Goal: Task Accomplishment & Management: Manage account settings

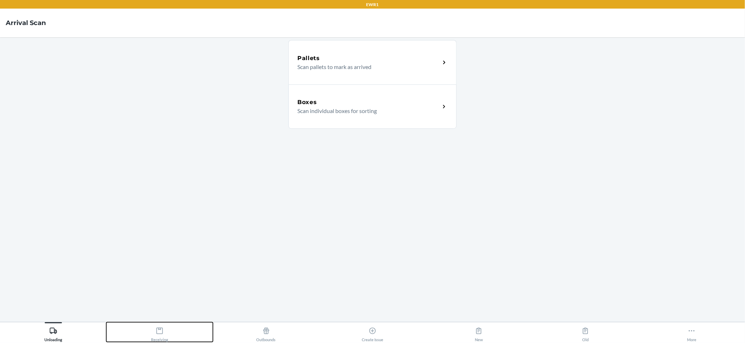
click at [160, 334] on icon at bounding box center [160, 331] width 8 height 8
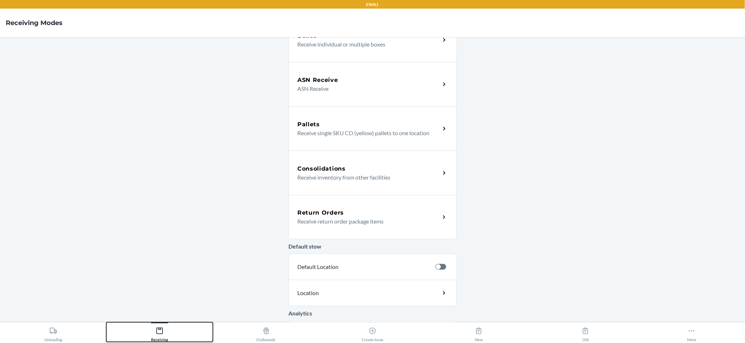
scroll to position [155, 0]
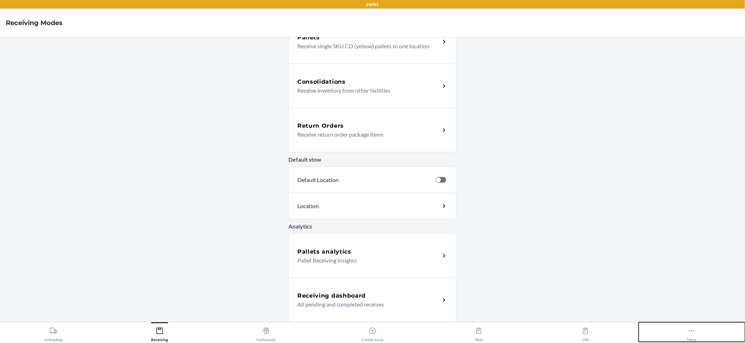
click at [694, 334] on icon at bounding box center [691, 331] width 8 height 8
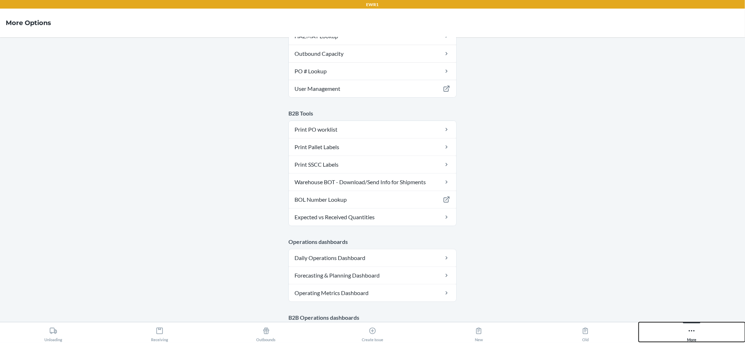
scroll to position [60, 0]
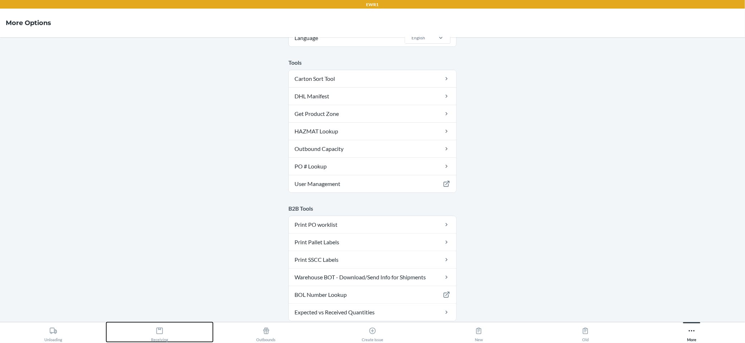
click at [166, 332] on div "Receiving" at bounding box center [159, 333] width 17 height 18
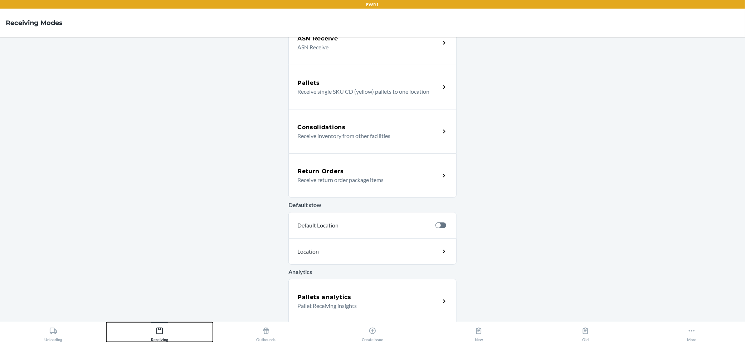
scroll to position [155, 0]
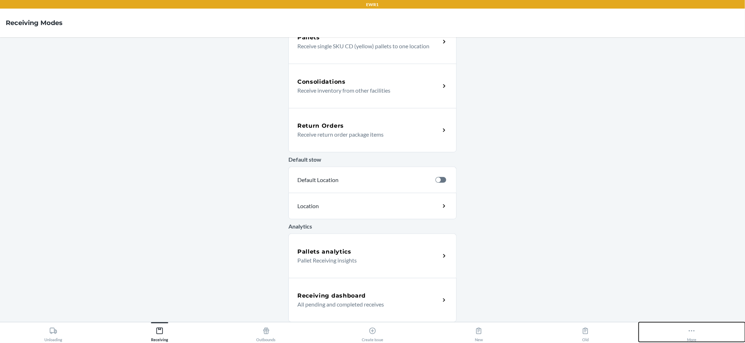
click at [691, 333] on icon at bounding box center [691, 331] width 8 height 8
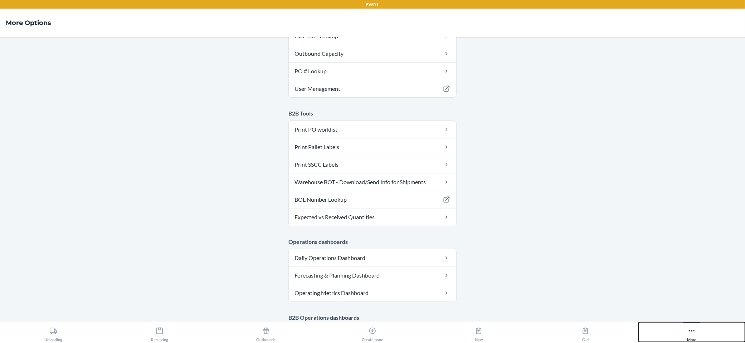
click at [692, 334] on icon at bounding box center [691, 331] width 8 height 8
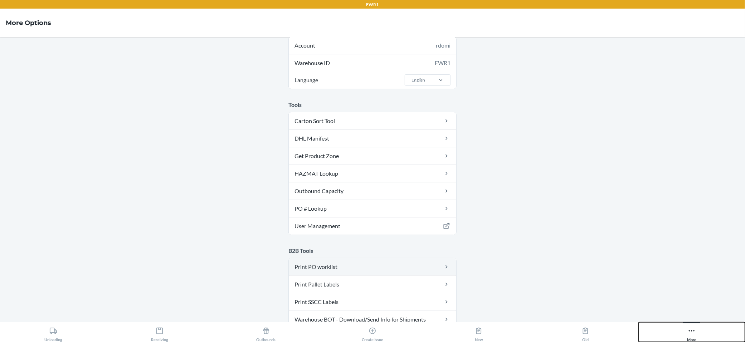
scroll to position [12, 0]
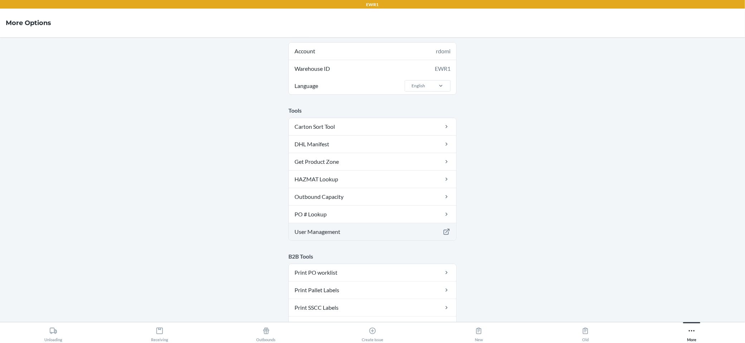
click at [381, 232] on link "User Management" at bounding box center [372, 231] width 167 height 17
